Goal: Information Seeking & Learning: Learn about a topic

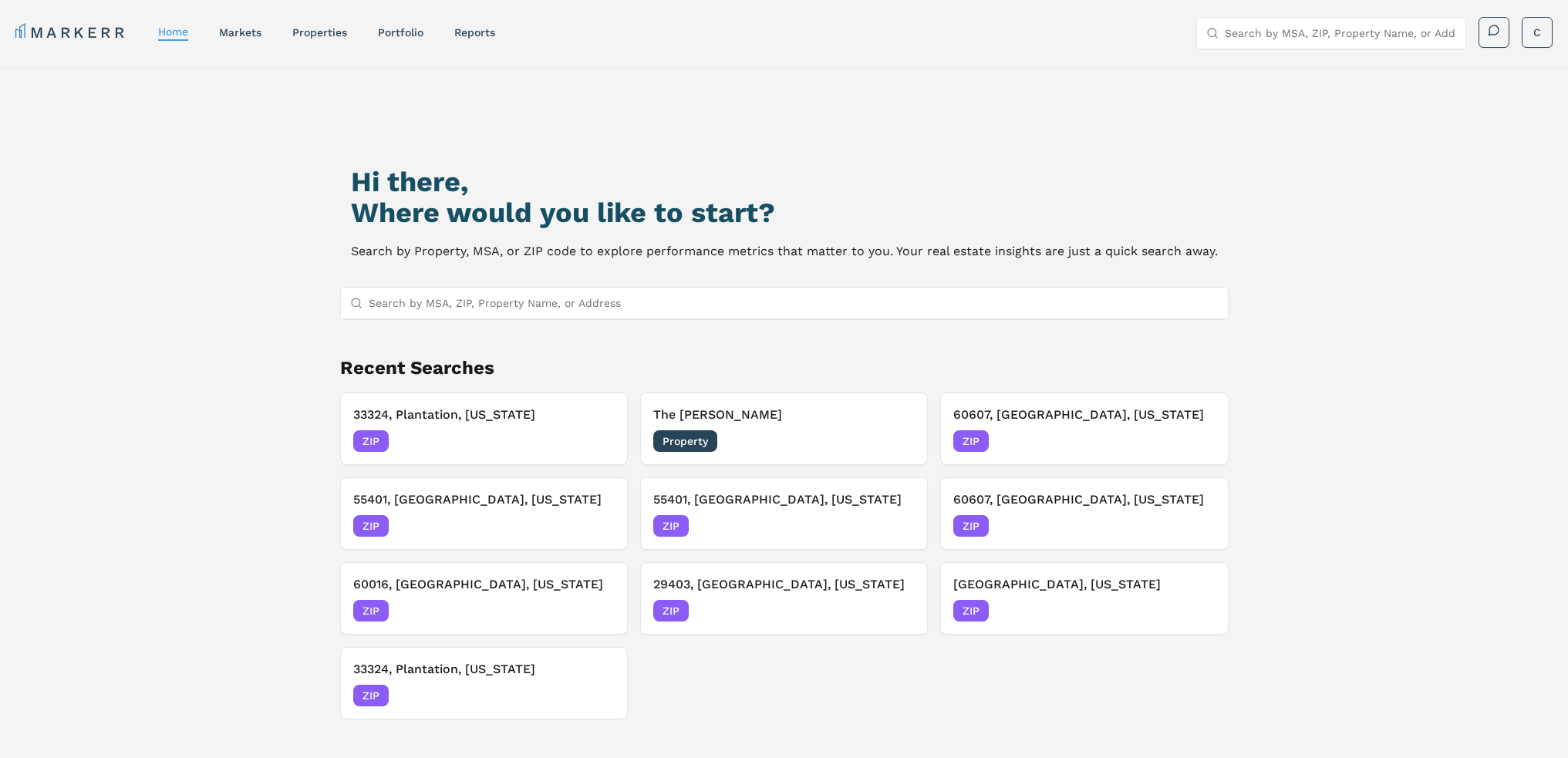
click at [526, 306] on input "Search by MSA, ZIP, Property Name, or Address" at bounding box center [794, 302] width 850 height 31
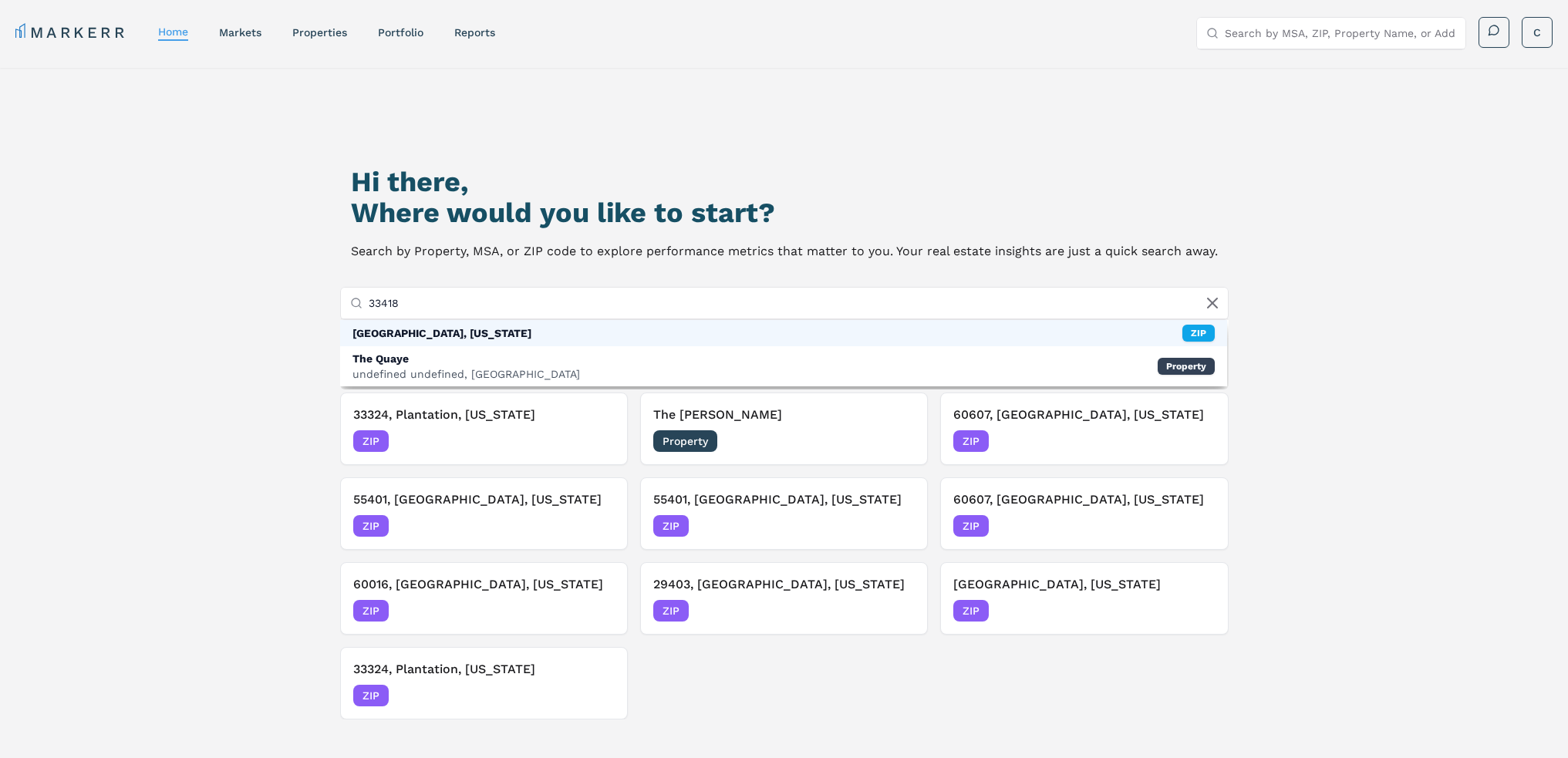
type input "33418"
click at [453, 330] on div "33418, Palm Beach Gardens, Florida" at bounding box center [443, 333] width 179 height 16
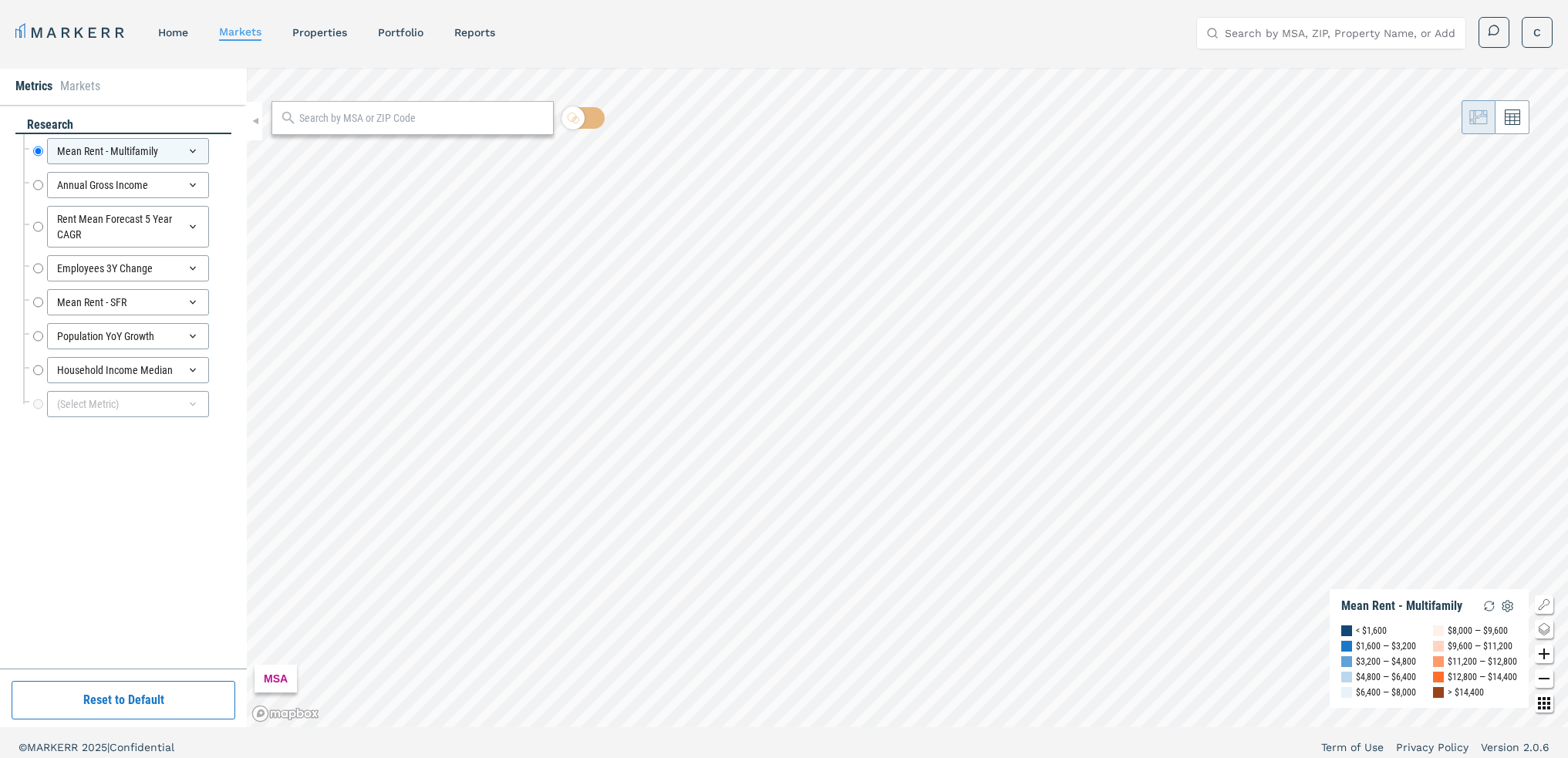
click at [302, 132] on div at bounding box center [413, 118] width 282 height 34
click at [318, 125] on input "text" at bounding box center [423, 118] width 247 height 16
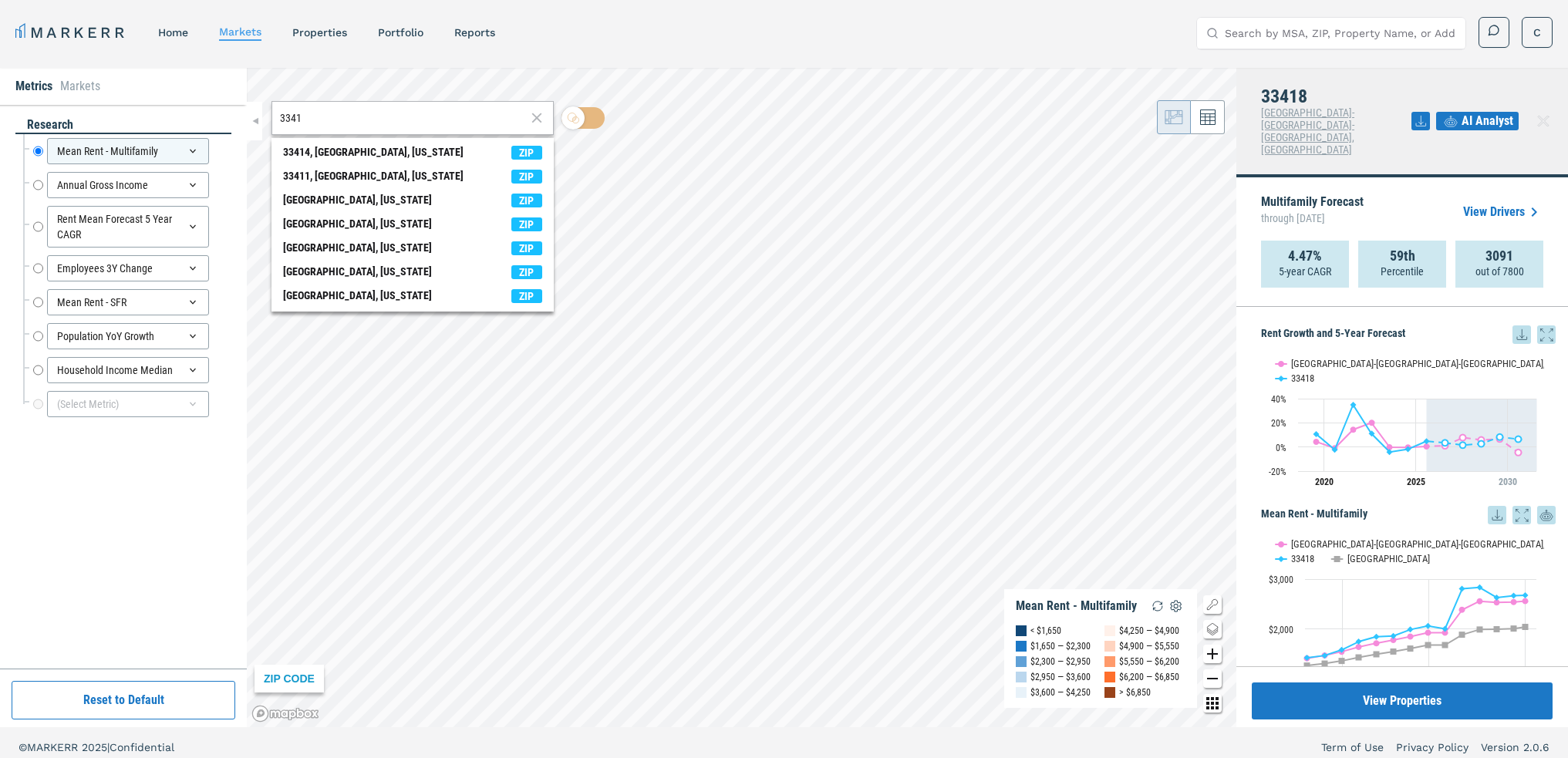
click at [367, 115] on input "3341" at bounding box center [403, 118] width 247 height 16
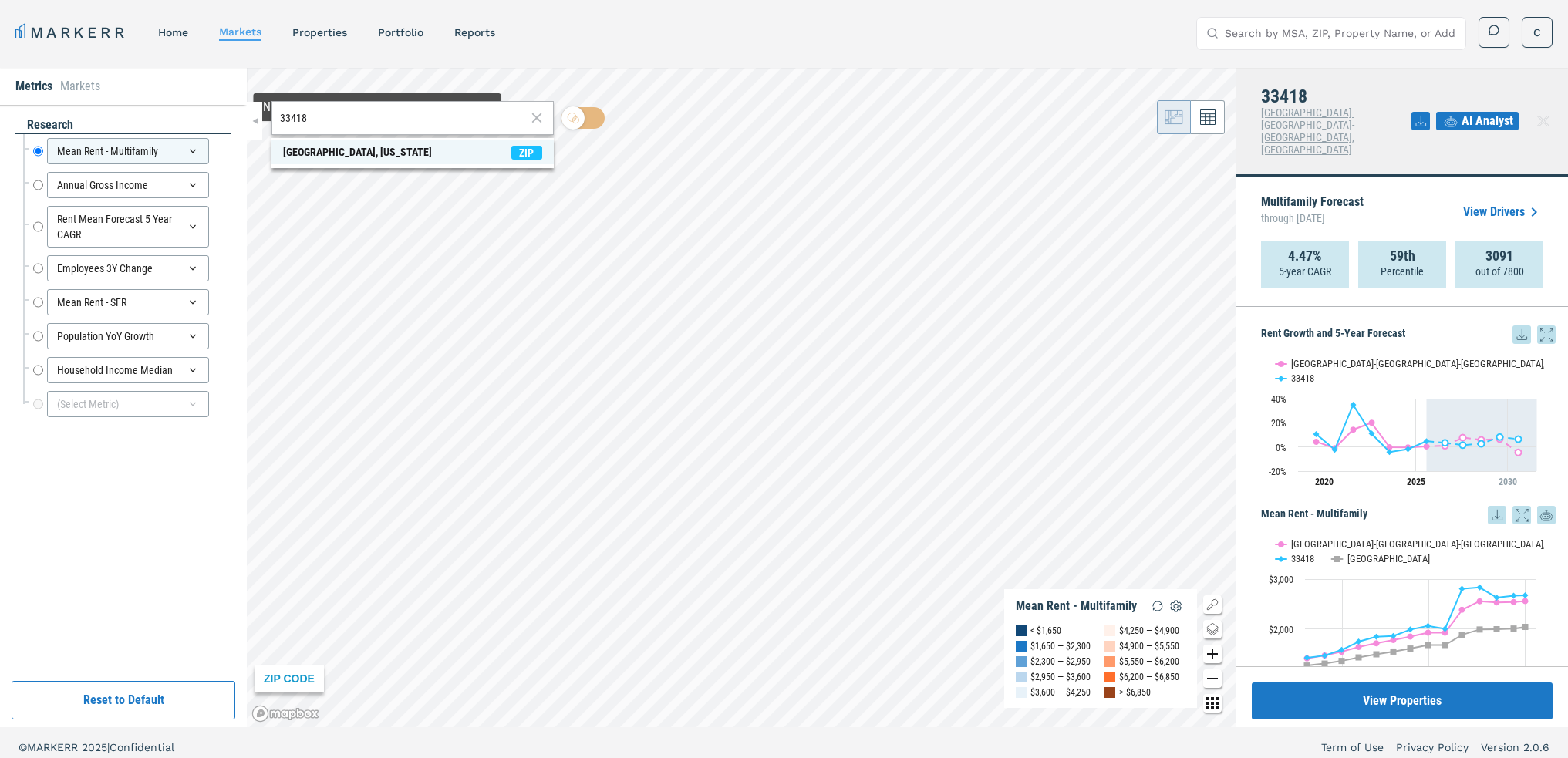
click at [374, 148] on div "33418, Palm Beach Gardens, Florida" at bounding box center [357, 151] width 148 height 16
click at [348, 124] on input "33418" at bounding box center [413, 118] width 229 height 16
type input "33418"
click at [384, 151] on div "33418, Palm Beach Gardens, Florida" at bounding box center [357, 151] width 148 height 16
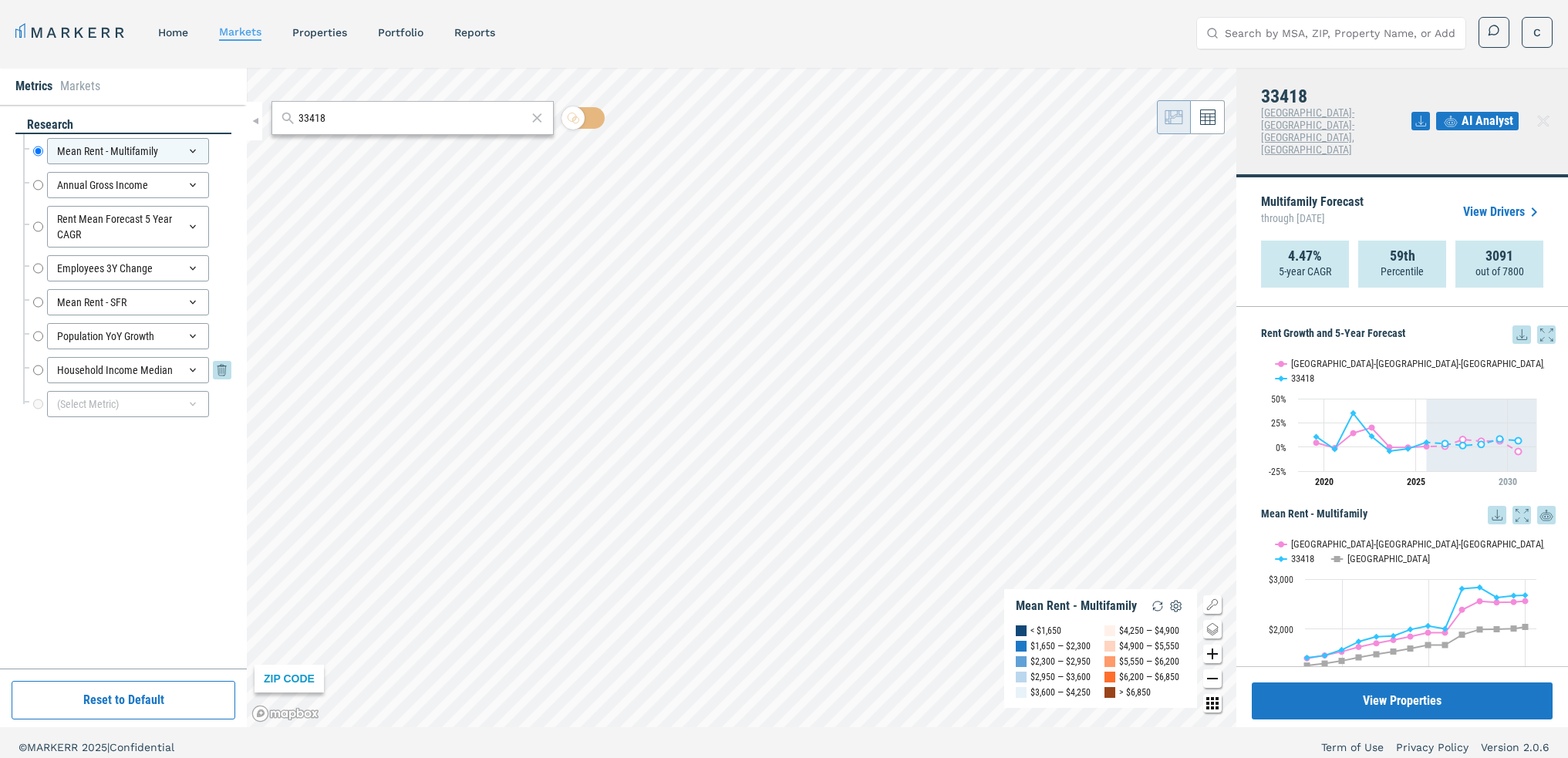
click at [38, 374] on input "Household Income Median" at bounding box center [38, 370] width 10 height 26
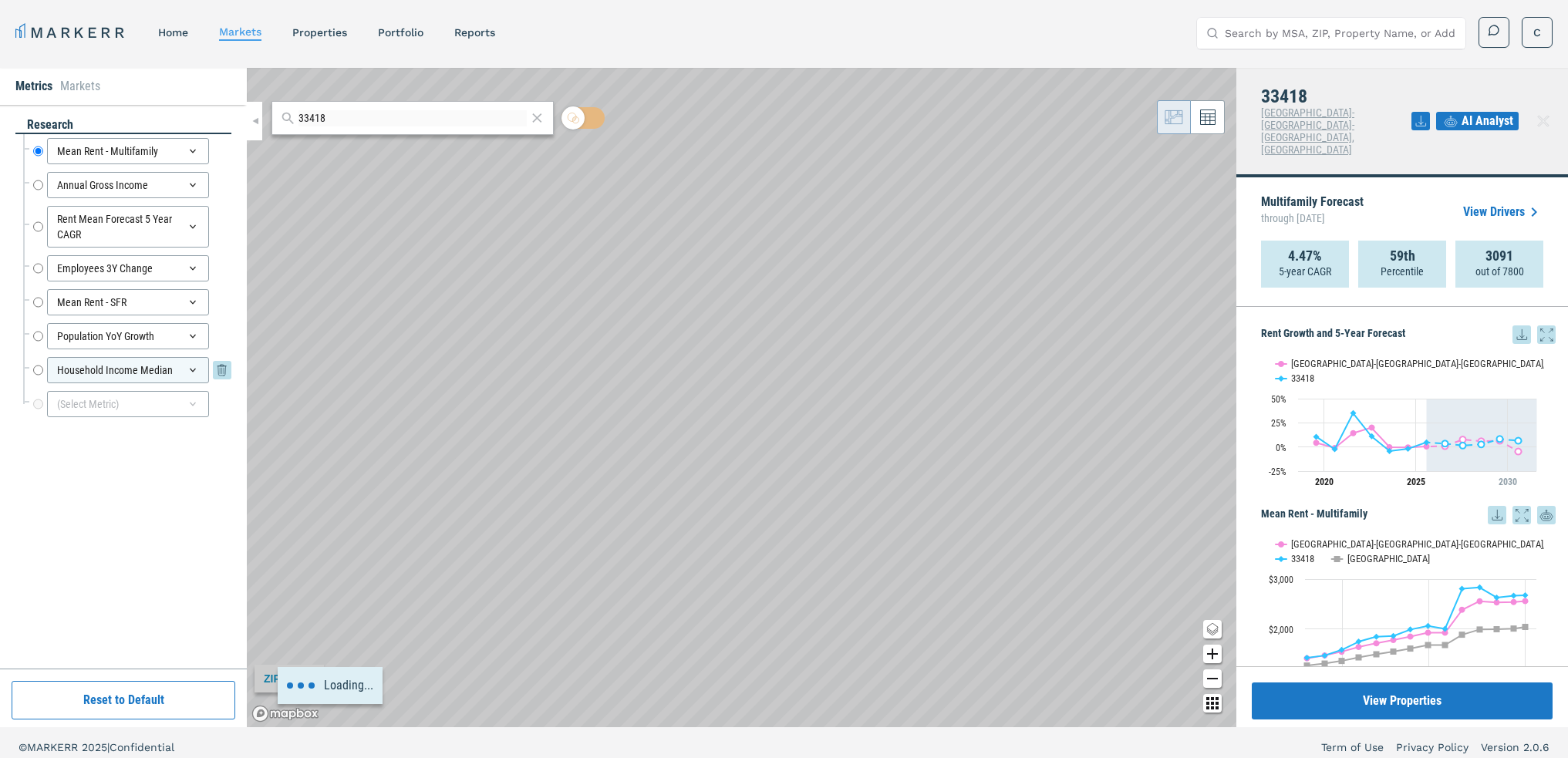
radio input "false"
radio input "true"
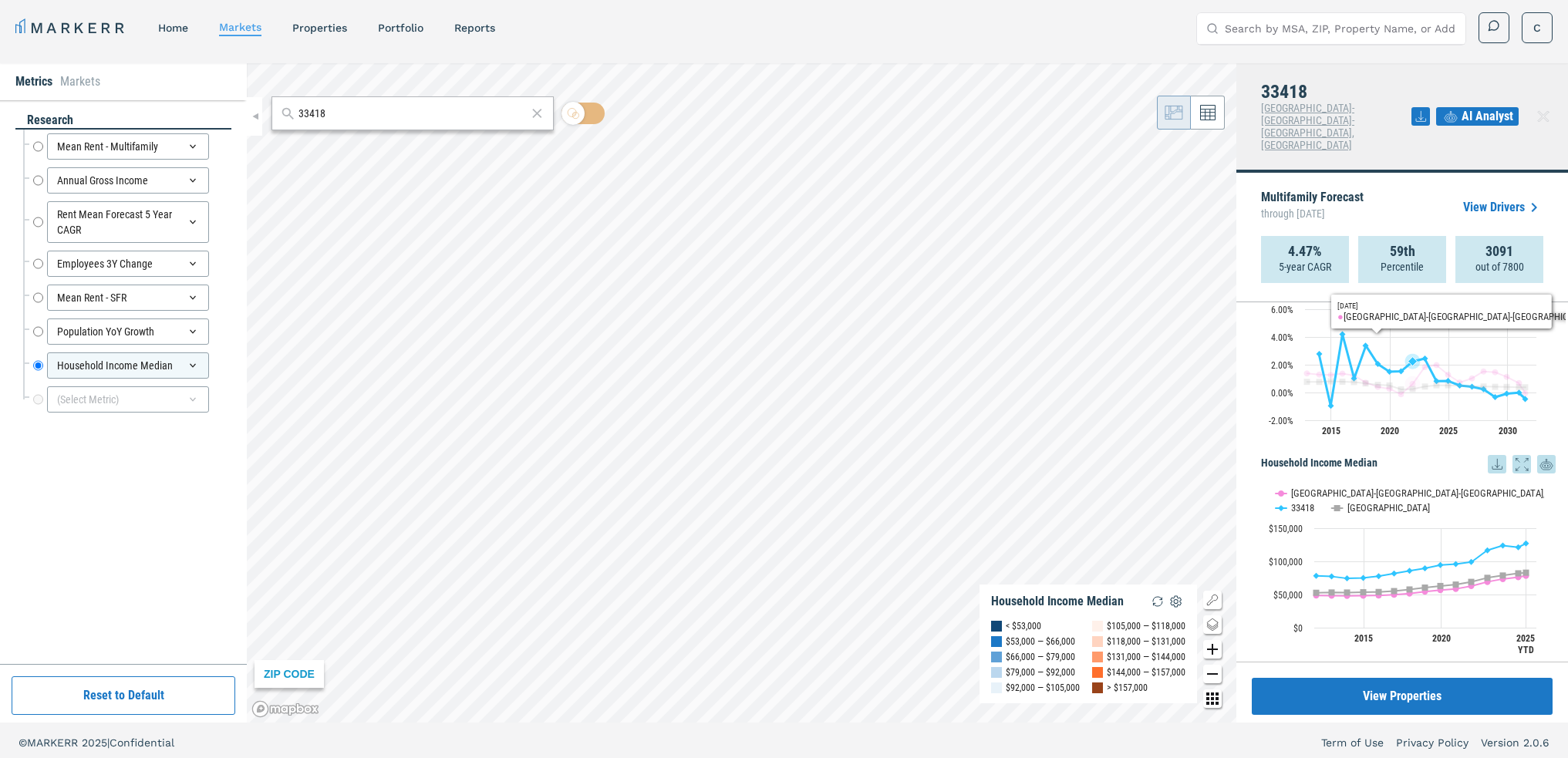
scroll to position [9, 0]
